Goal: Book appointment/travel/reservation

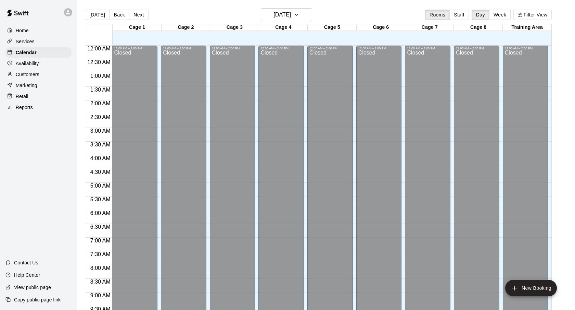
scroll to position [366, 0]
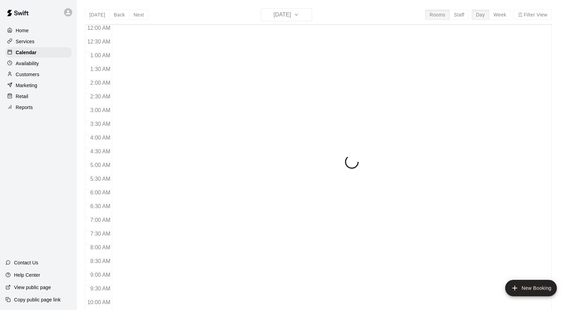
scroll to position [366, 0]
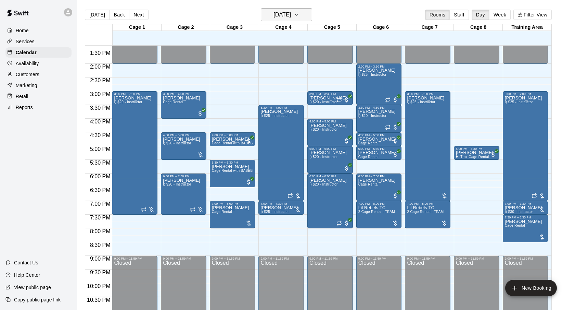
click at [291, 11] on h6 "[DATE]" at bounding box center [282, 15] width 17 height 10
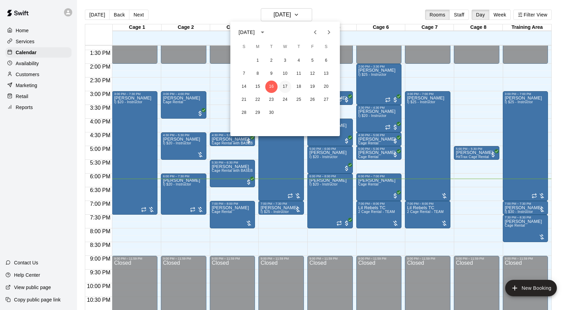
click at [286, 86] on button "17" at bounding box center [285, 86] width 12 height 12
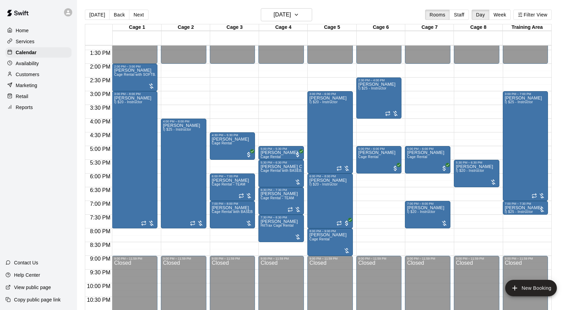
click at [27, 75] on p "Customers" at bounding box center [28, 74] width 24 height 7
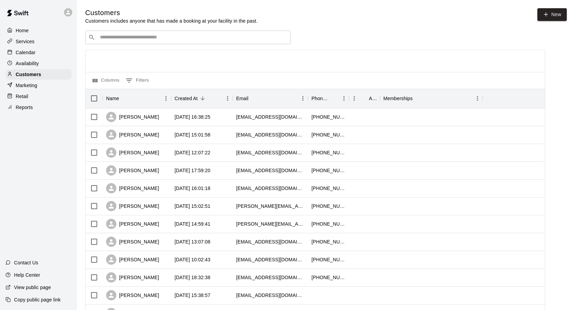
click at [151, 38] on input "Search customers by name or email" at bounding box center [193, 37] width 190 height 7
type input "****"
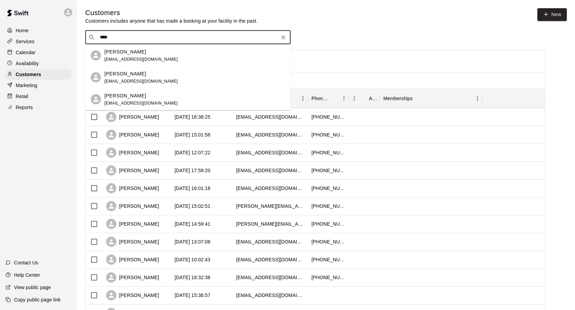
click at [195, 52] on div "[PERSON_NAME] [EMAIL_ADDRESS][DOMAIN_NAME]" at bounding box center [194, 55] width 181 height 15
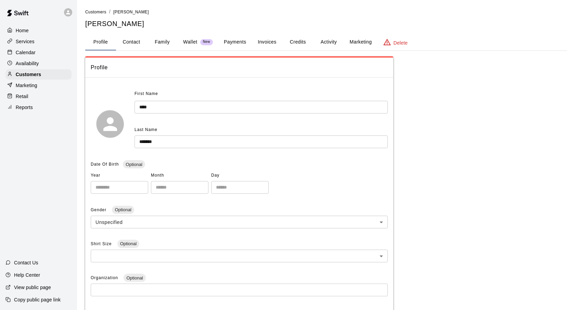
click at [134, 40] on button "Contact" at bounding box center [131, 42] width 31 height 16
select select "**"
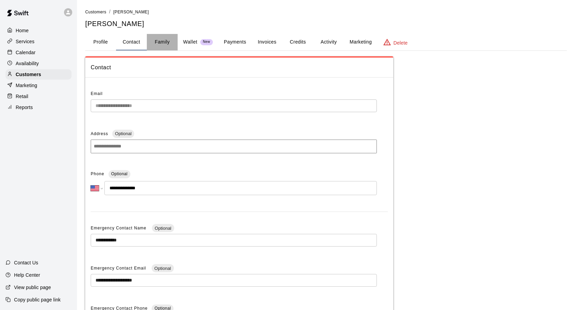
click at [170, 45] on button "Family" at bounding box center [162, 42] width 31 height 16
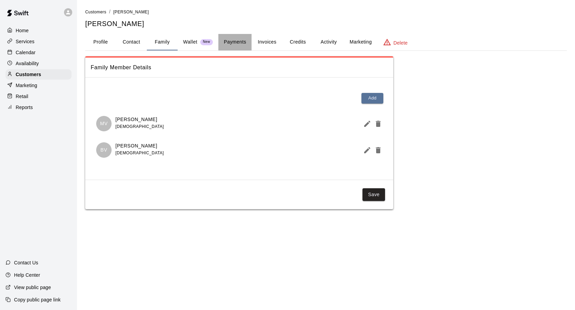
click at [244, 48] on button "Payments" at bounding box center [235, 42] width 33 height 16
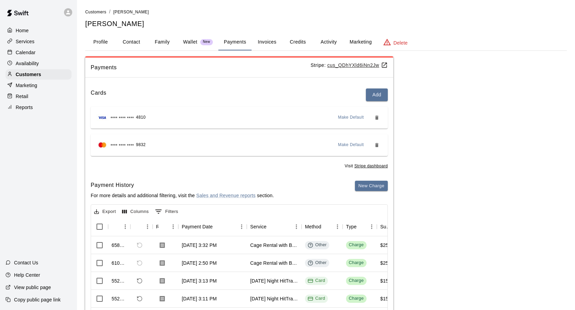
click at [101, 44] on button "Profile" at bounding box center [100, 42] width 31 height 16
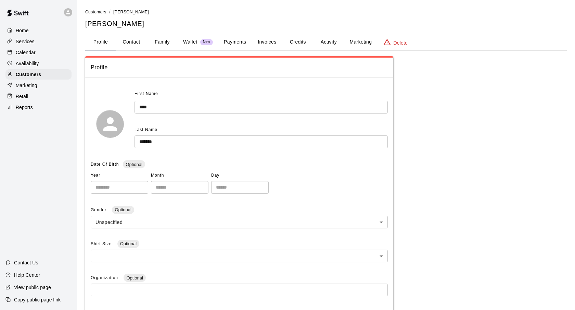
click at [41, 52] on div "Calendar" at bounding box center [38, 52] width 66 height 10
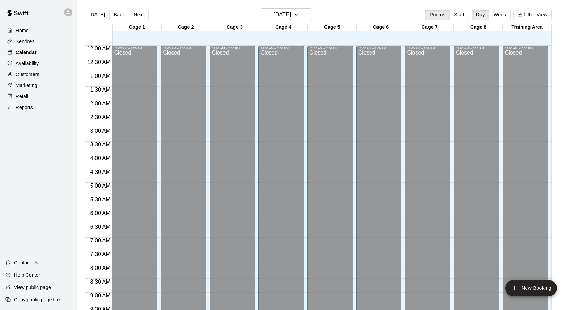
scroll to position [366, 0]
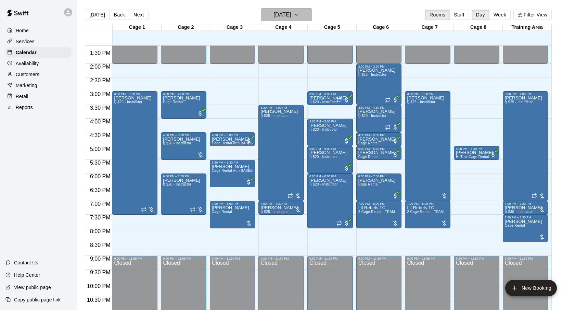
click at [274, 18] on h6 "[DATE]" at bounding box center [282, 15] width 17 height 10
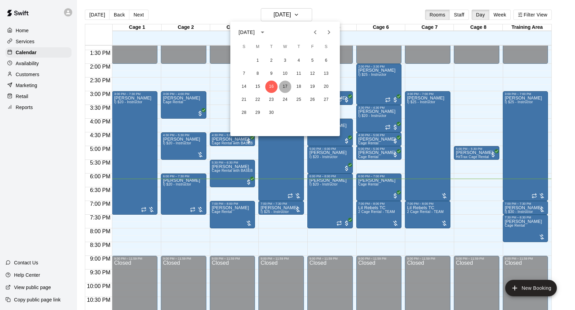
click at [286, 85] on button "17" at bounding box center [285, 86] width 12 height 12
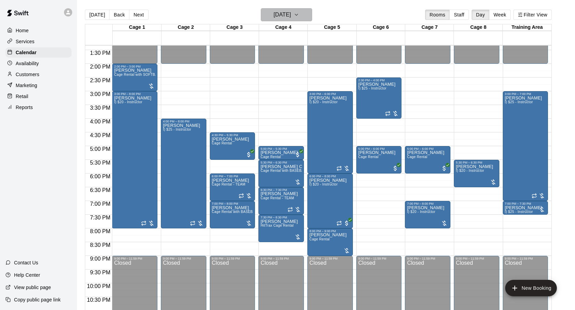
click at [291, 18] on h6 "[DATE]" at bounding box center [282, 15] width 17 height 10
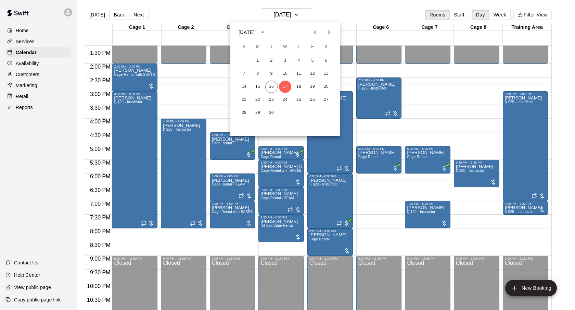
click at [336, 8] on div at bounding box center [287, 155] width 575 height 310
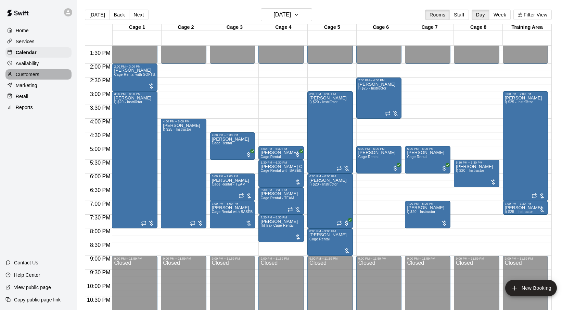
click at [40, 75] on div "Customers" at bounding box center [38, 74] width 66 height 10
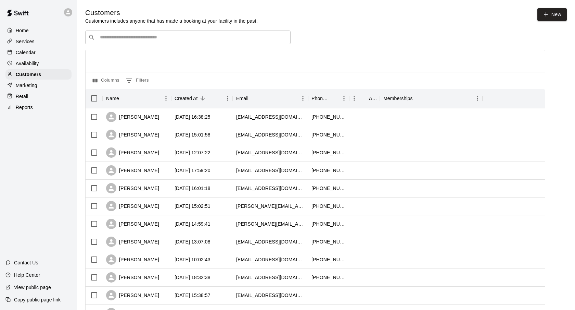
click at [116, 43] on div "​ ​" at bounding box center [188, 37] width 206 height 14
type input "****"
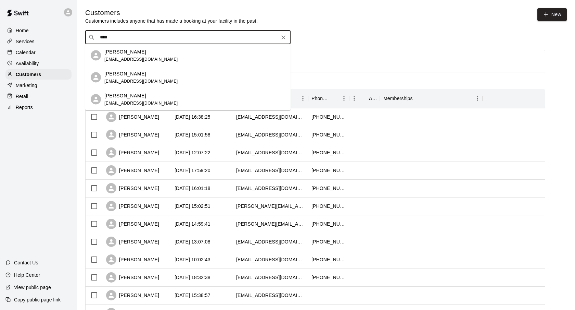
click at [145, 54] on div "[PERSON_NAME]" at bounding box center [141, 51] width 74 height 7
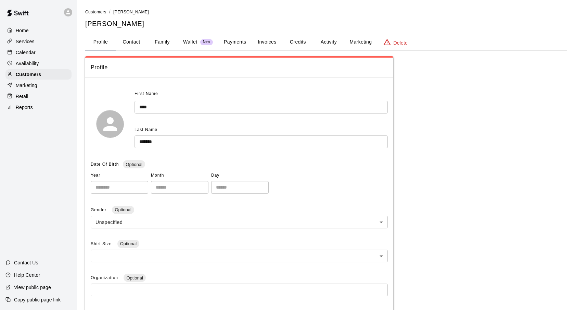
click at [39, 54] on div "Calendar" at bounding box center [38, 52] width 66 height 10
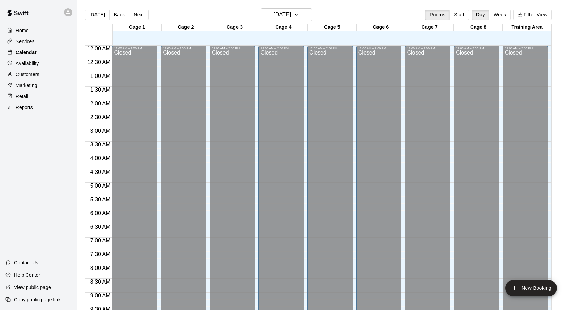
scroll to position [366, 0]
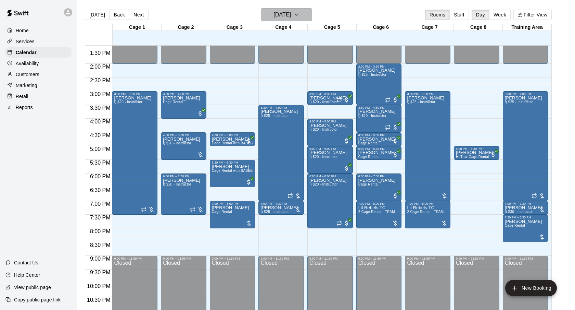
click at [291, 14] on h6 "[DATE]" at bounding box center [282, 15] width 17 height 10
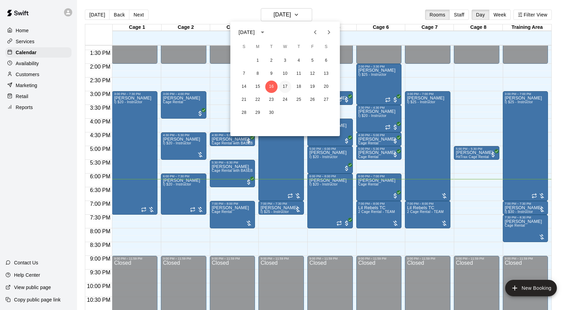
click at [285, 86] on button "17" at bounding box center [285, 86] width 12 height 12
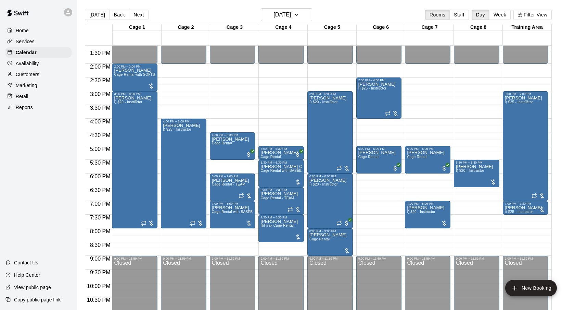
click at [360, 15] on div "[DATE] Back [DATE][DATE] Rooms Staff Day Week Filter View" at bounding box center [318, 16] width 467 height 16
click at [301, 8] on main "[DATE] Back [DATE][DATE] Rooms Staff Day Week Filter View Cage 1 17 Wed Cage 2 …" at bounding box center [326, 160] width 498 height 321
click at [297, 25] on div "Cage 4" at bounding box center [283, 27] width 49 height 7
click at [291, 13] on h6 "[DATE]" at bounding box center [282, 15] width 17 height 10
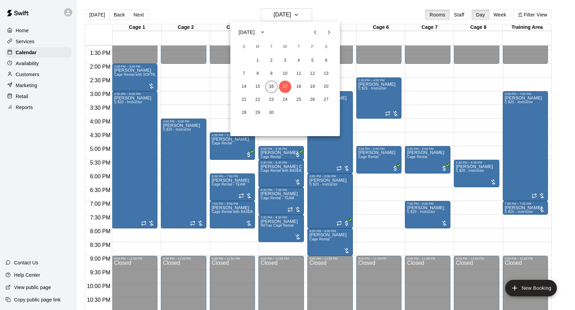
click at [274, 87] on button "16" at bounding box center [271, 86] width 12 height 12
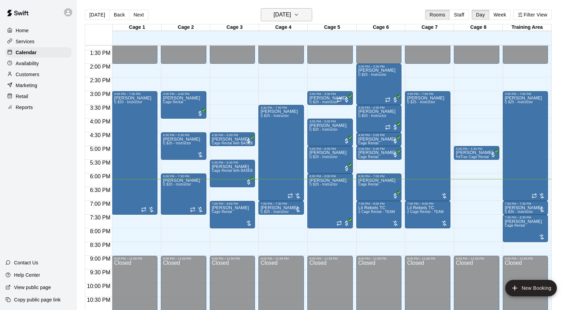
click at [290, 14] on h6 "[DATE]" at bounding box center [282, 15] width 17 height 10
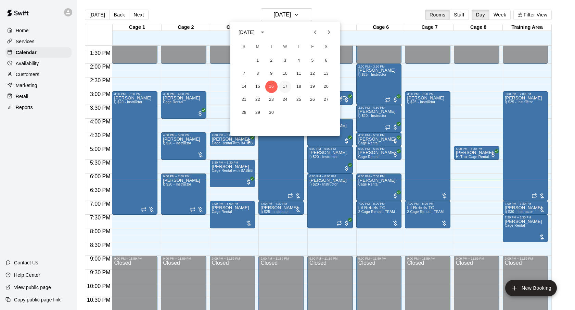
click at [287, 84] on button "17" at bounding box center [285, 86] width 12 height 12
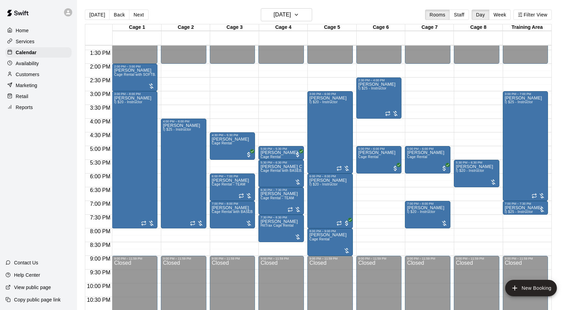
click at [343, 8] on main "[DATE] Back [DATE][DATE] Rooms Staff Day Week Filter View Cage 1 17 Wed Cage 2 …" at bounding box center [326, 160] width 498 height 321
drag, startPoint x: 369, startPoint y: 176, endPoint x: 371, endPoint y: 195, distance: 19.0
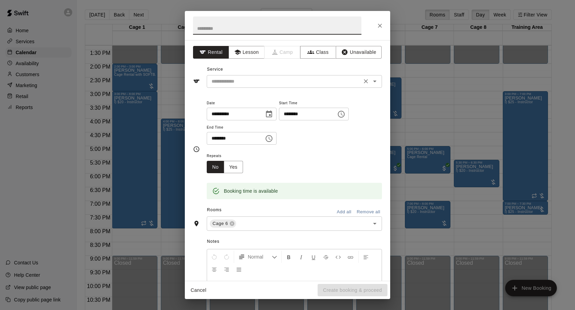
click at [266, 75] on div "​" at bounding box center [294, 81] width 175 height 13
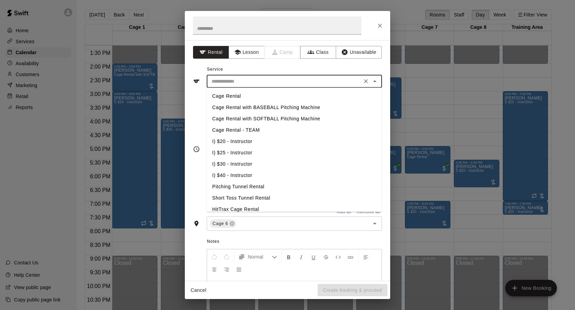
click at [265, 130] on li "Cage Rental - TEAM" at bounding box center [294, 129] width 175 height 11
type input "**********"
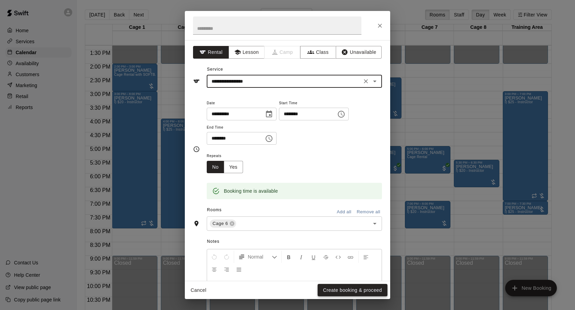
click at [375, 286] on button "Create booking & proceed" at bounding box center [353, 290] width 70 height 13
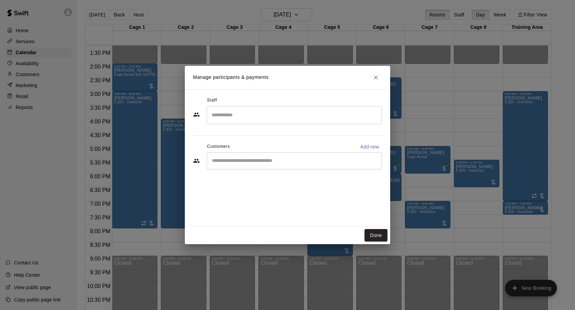
click at [260, 154] on div "​" at bounding box center [294, 160] width 175 height 17
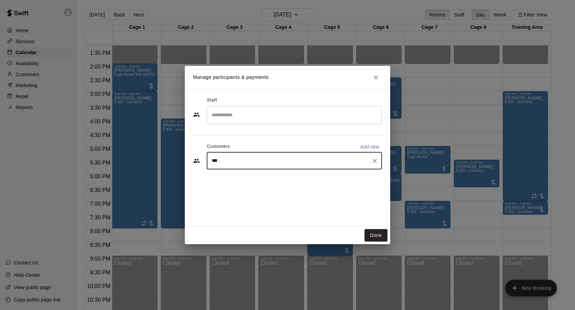
type input "****"
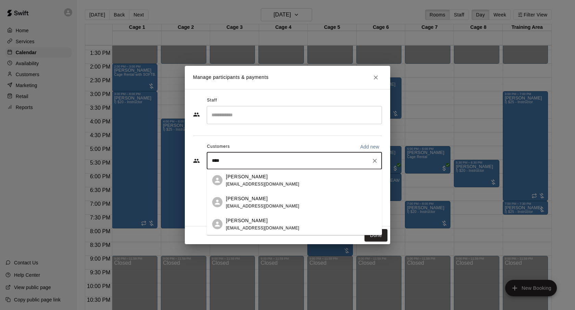
click at [260, 178] on div "[PERSON_NAME]" at bounding box center [263, 176] width 74 height 7
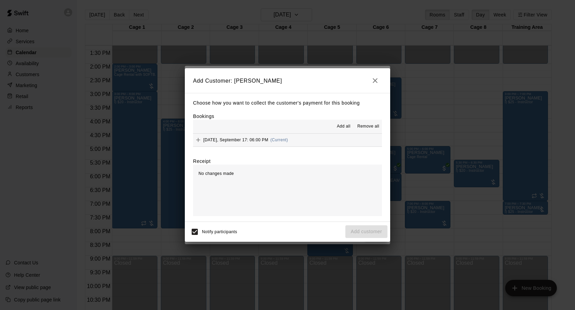
click at [298, 138] on button "[DATE], September 17: 06:00 PM (Current)" at bounding box center [287, 140] width 189 height 13
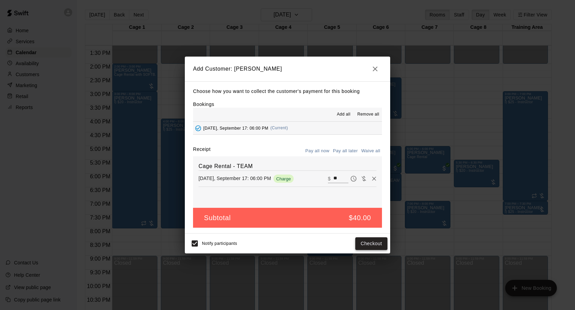
click at [381, 242] on button "Checkout" at bounding box center [372, 243] width 32 height 13
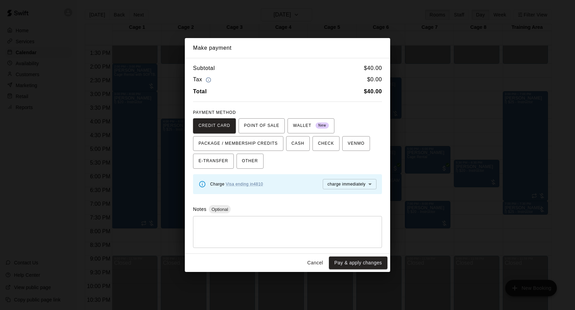
click at [316, 266] on button "Cancel" at bounding box center [316, 262] width 22 height 13
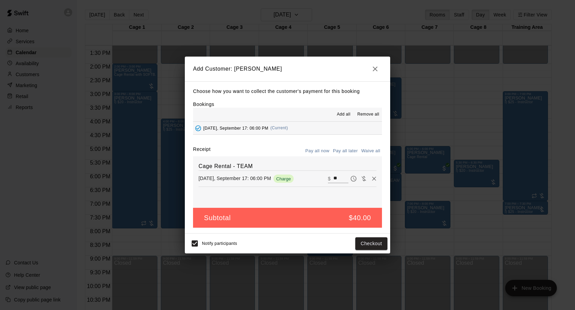
click at [375, 71] on icon "button" at bounding box center [375, 69] width 8 height 8
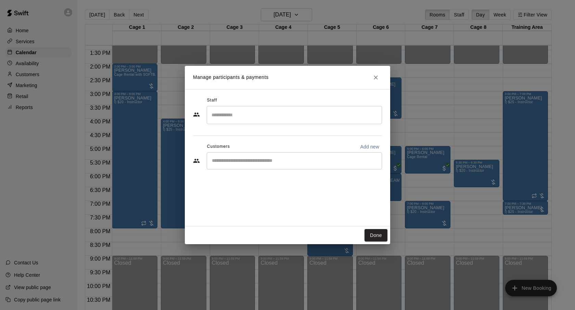
click at [373, 75] on icon "Close" at bounding box center [376, 77] width 7 height 7
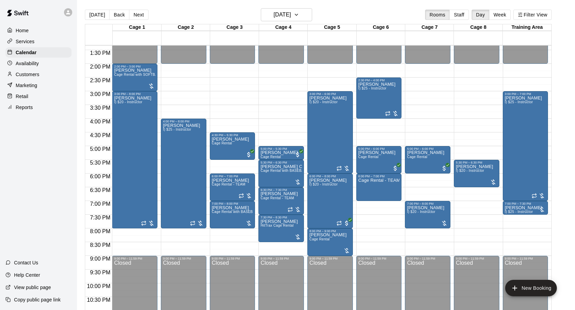
click at [23, 74] on p "Customers" at bounding box center [28, 74] width 24 height 7
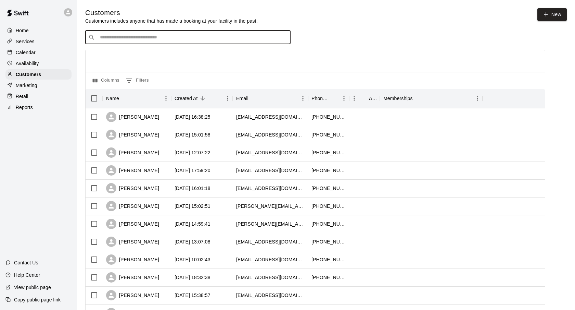
click at [161, 39] on input "Search customers by name or email" at bounding box center [193, 37] width 190 height 7
type input "****"
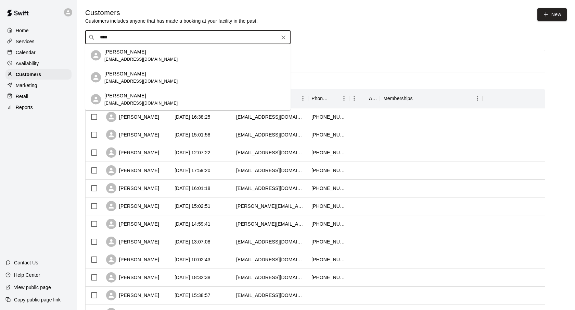
click at [186, 60] on div "[PERSON_NAME] [EMAIL_ADDRESS][DOMAIN_NAME]" at bounding box center [194, 55] width 181 height 15
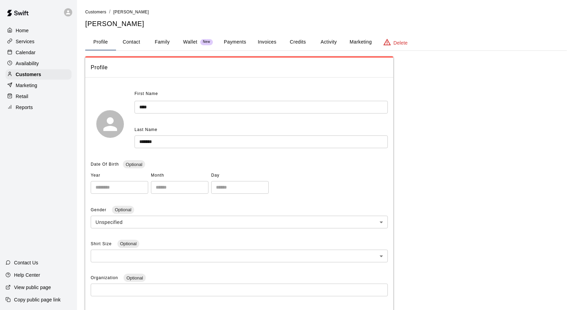
click at [200, 40] on div "Wallet New" at bounding box center [198, 41] width 30 height 7
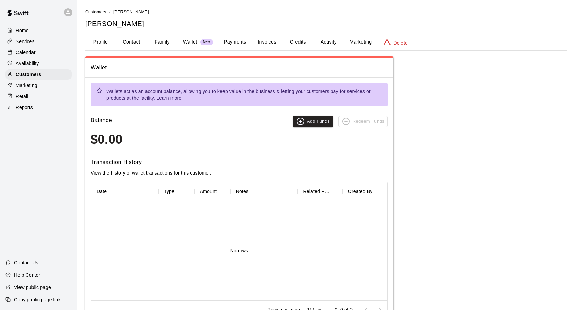
click at [240, 37] on button "Payments" at bounding box center [235, 42] width 33 height 16
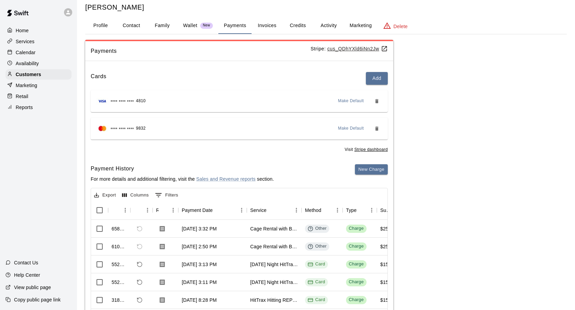
scroll to position [17, 0]
click at [233, 77] on div "Cards Add" at bounding box center [239, 77] width 297 height 13
click at [35, 51] on p "Calendar" at bounding box center [26, 52] width 20 height 7
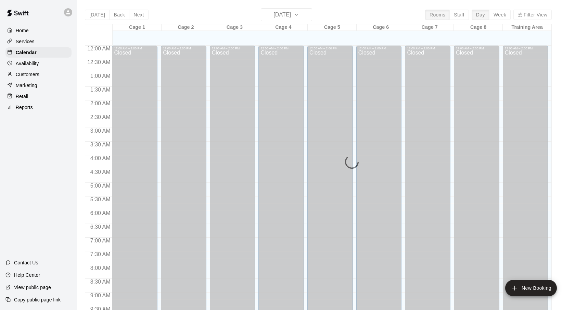
scroll to position [366, 0]
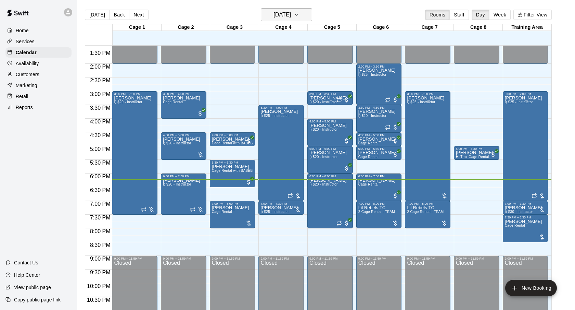
click at [286, 14] on h6 "[DATE]" at bounding box center [282, 15] width 17 height 10
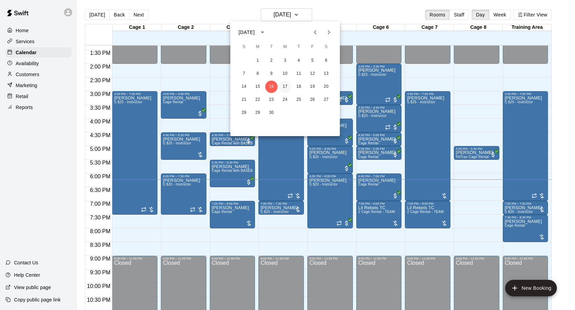
click at [285, 85] on button "17" at bounding box center [285, 86] width 12 height 12
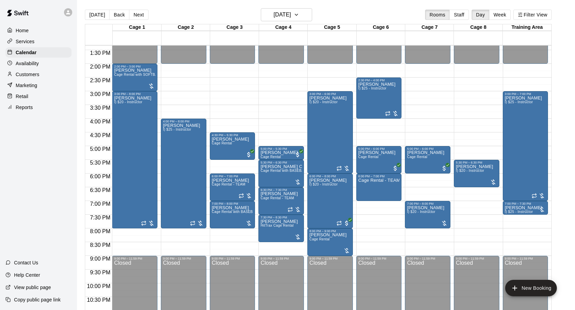
click at [328, 17] on div "[DATE] Back [DATE][DATE] Rooms Staff Day Week Filter View" at bounding box center [318, 16] width 467 height 16
click at [365, 202] on img "edit" at bounding box center [366, 202] width 8 height 8
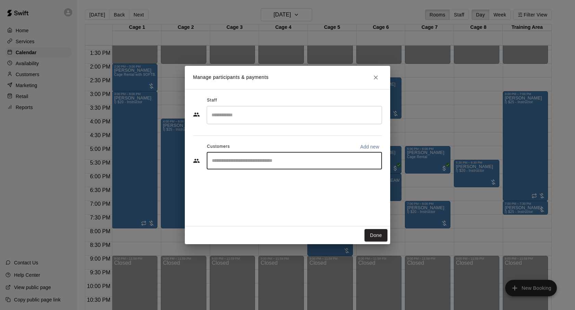
click at [349, 157] on input "Start typing to search customers..." at bounding box center [294, 160] width 169 height 7
click at [329, 75] on h2 "Manage participants & payments" at bounding box center [288, 77] width 206 height 23
click at [305, 153] on div "​" at bounding box center [294, 160] width 175 height 17
type input "****"
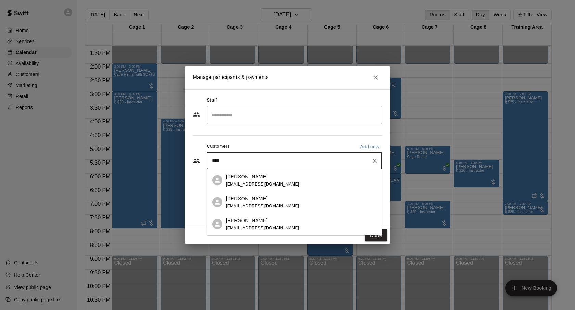
click at [281, 179] on div "[PERSON_NAME] [EMAIL_ADDRESS][DOMAIN_NAME]" at bounding box center [301, 180] width 151 height 15
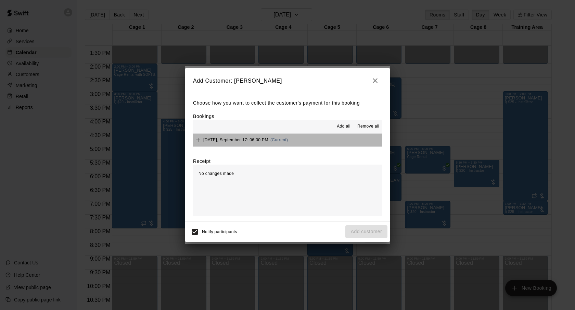
click at [288, 139] on span "(Current)" at bounding box center [280, 139] width 18 height 5
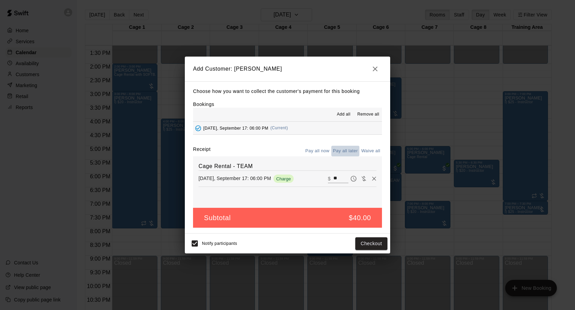
click at [346, 150] on button "Pay all later" at bounding box center [346, 151] width 28 height 11
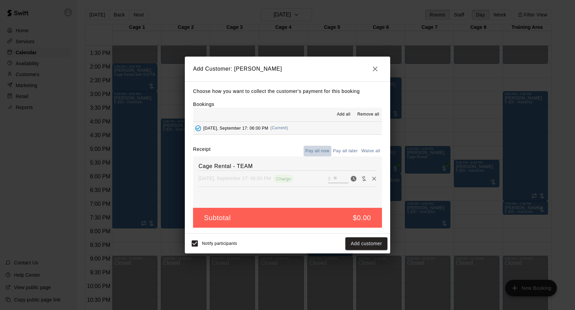
click at [324, 149] on button "Pay all now" at bounding box center [318, 151] width 28 height 11
click at [267, 143] on div "Choose how you want to collect the customer's payment for this booking Bookings…" at bounding box center [288, 157] width 206 height 152
click at [265, 149] on div "Receipt Pay all now Pay all later Waive all" at bounding box center [287, 151] width 189 height 11
click at [257, 148] on div "Receipt Pay all now Pay all later Waive all" at bounding box center [287, 151] width 189 height 11
click at [285, 148] on div "Receipt Pay all now Pay all later Waive all" at bounding box center [287, 151] width 189 height 11
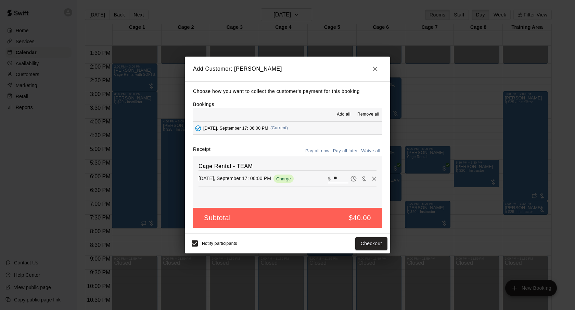
click at [262, 146] on div "Receipt Pay all now Pay all later Waive all" at bounding box center [287, 151] width 189 height 11
click at [270, 137] on div "Choose how you want to collect the customer's payment for this booking Bookings…" at bounding box center [288, 157] width 206 height 152
click at [272, 145] on div "Choose how you want to collect the customer's payment for this booking Bookings…" at bounding box center [288, 157] width 206 height 152
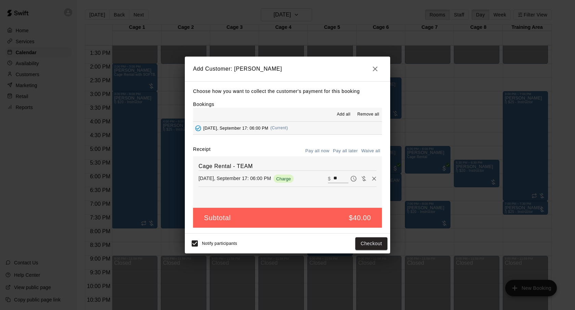
click at [272, 145] on div "Choose how you want to collect the customer's payment for this booking Bookings…" at bounding box center [288, 157] width 206 height 152
click at [377, 241] on button "Checkout" at bounding box center [372, 243] width 32 height 13
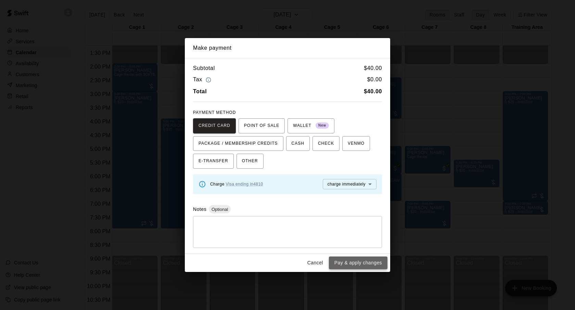
click at [347, 263] on button "Pay & apply changes" at bounding box center [358, 262] width 59 height 13
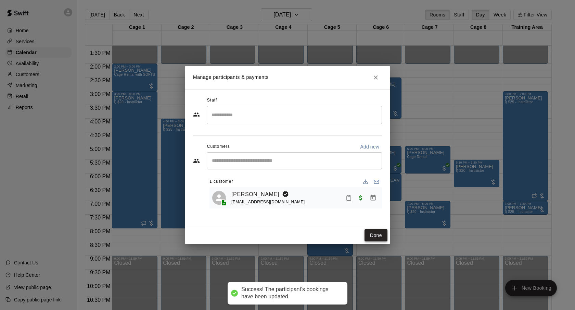
click at [380, 237] on button "Done" at bounding box center [376, 235] width 23 height 13
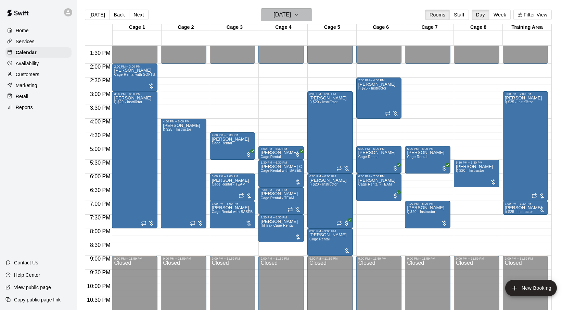
click at [291, 12] on h6 "[DATE]" at bounding box center [282, 15] width 17 height 10
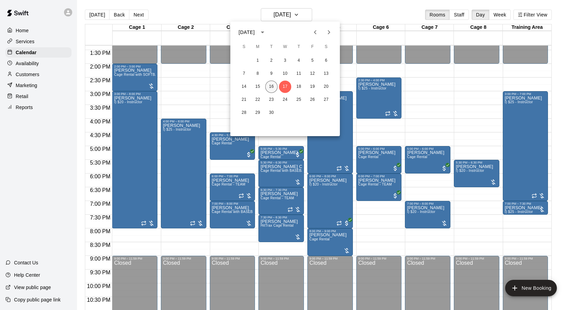
click at [271, 86] on button "16" at bounding box center [271, 86] width 12 height 12
